Goal: Task Accomplishment & Management: Use online tool/utility

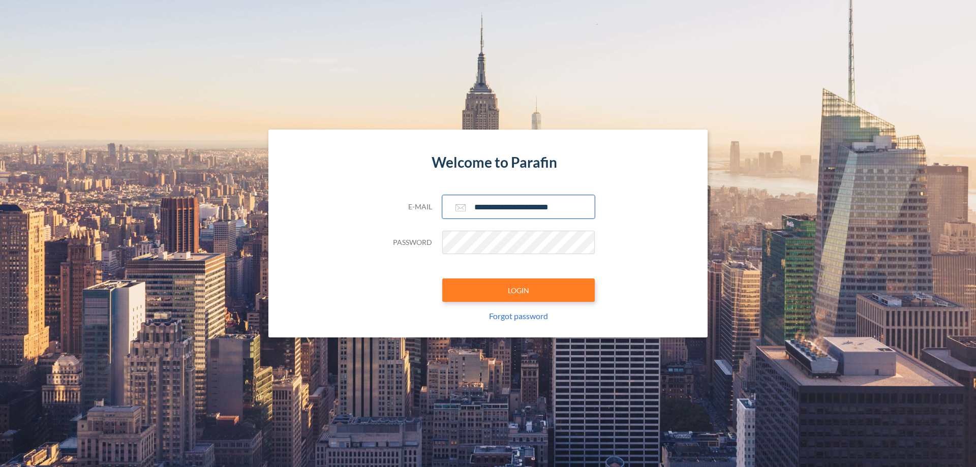
type input "**********"
click at [518, 290] on button "LOGIN" at bounding box center [518, 290] width 152 height 23
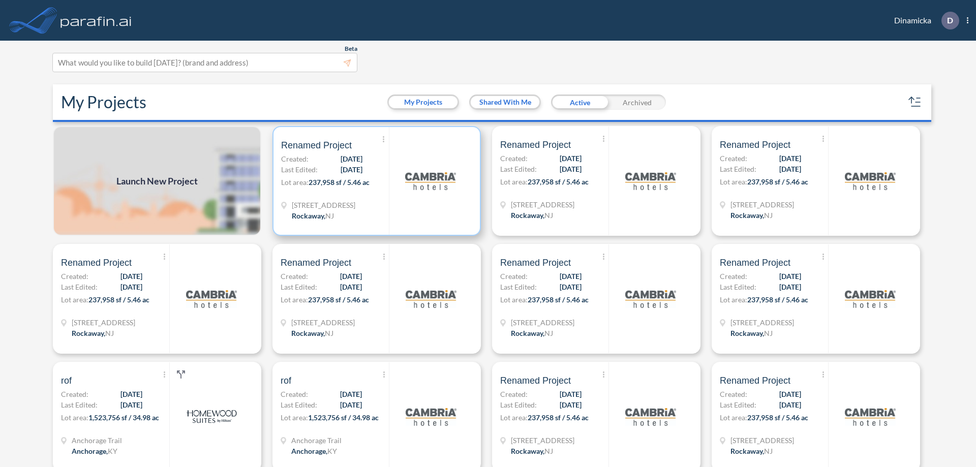
scroll to position [3, 0]
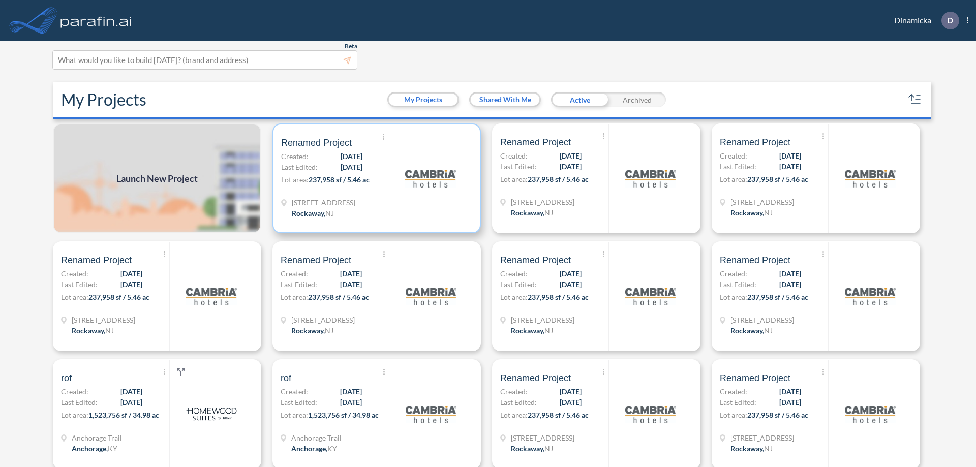
click at [375, 178] on p "Lot area: 237,958 sf / 5.46 ac" at bounding box center [335, 181] width 108 height 15
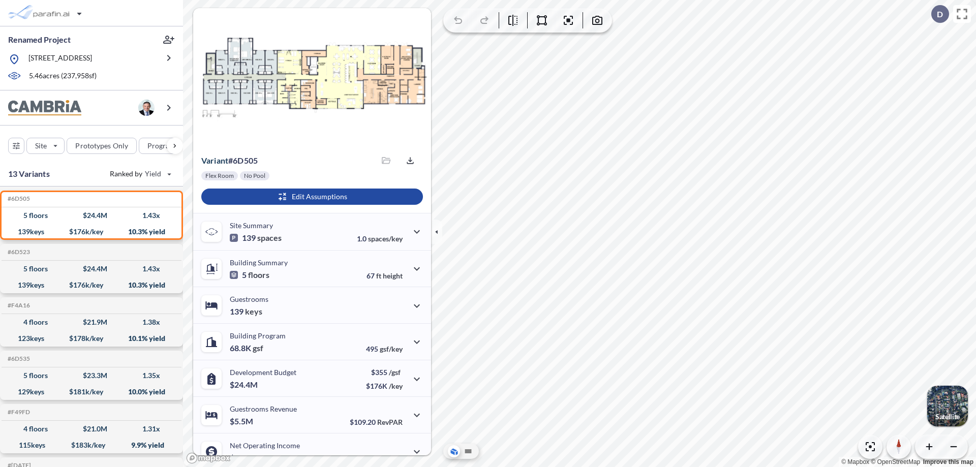
scroll to position [51, 0]
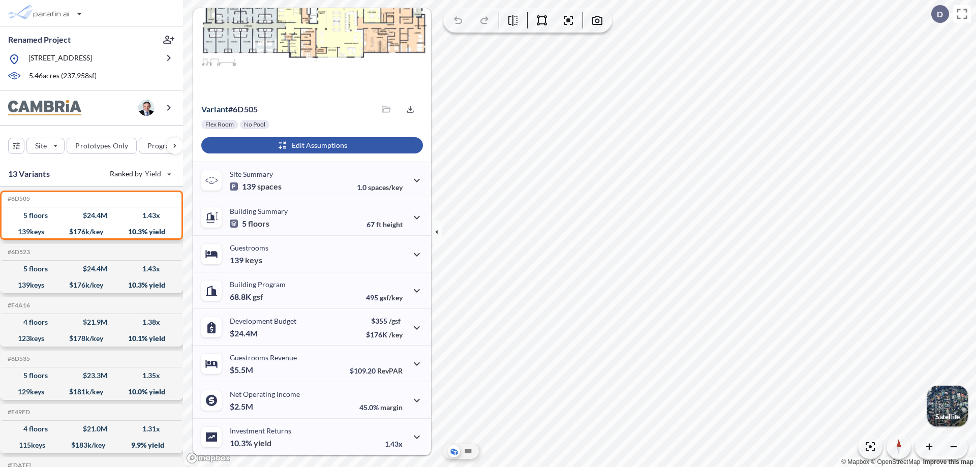
click at [311, 145] on div "button" at bounding box center [312, 145] width 222 height 16
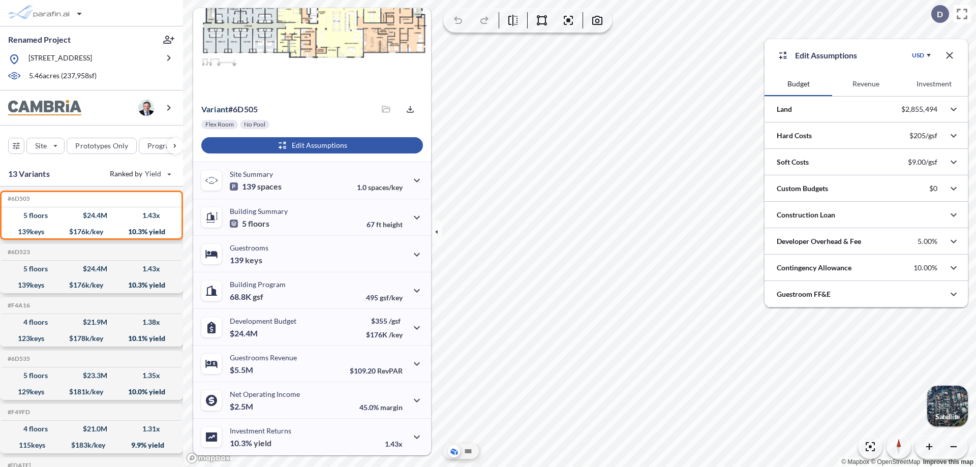
click at [866, 84] on button "Revenue" at bounding box center [866, 84] width 68 height 24
